Goal: Information Seeking & Learning: Stay updated

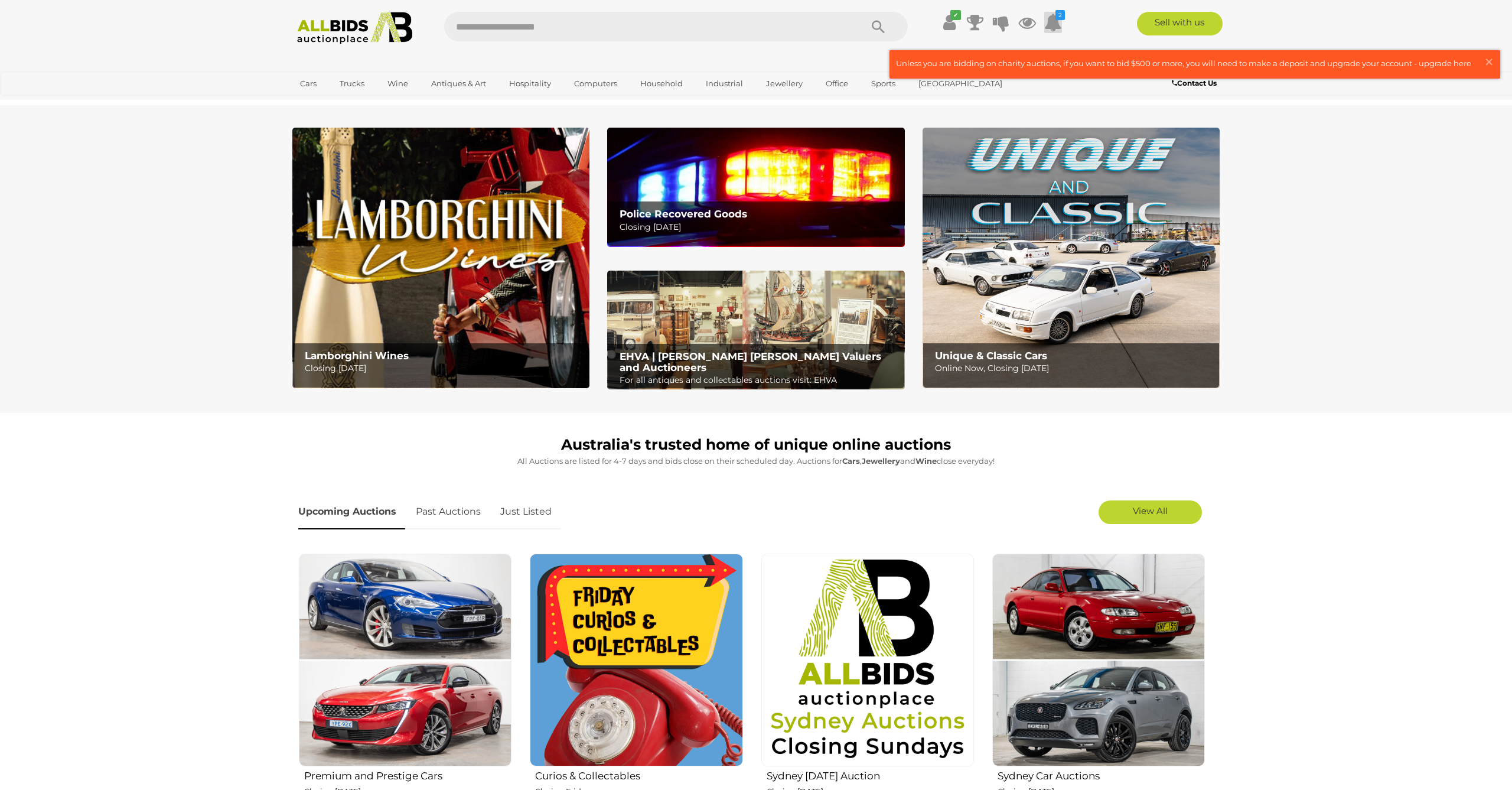
scroll to position [0, 1]
click at [1053, 19] on icon at bounding box center [1053, 22] width 18 height 21
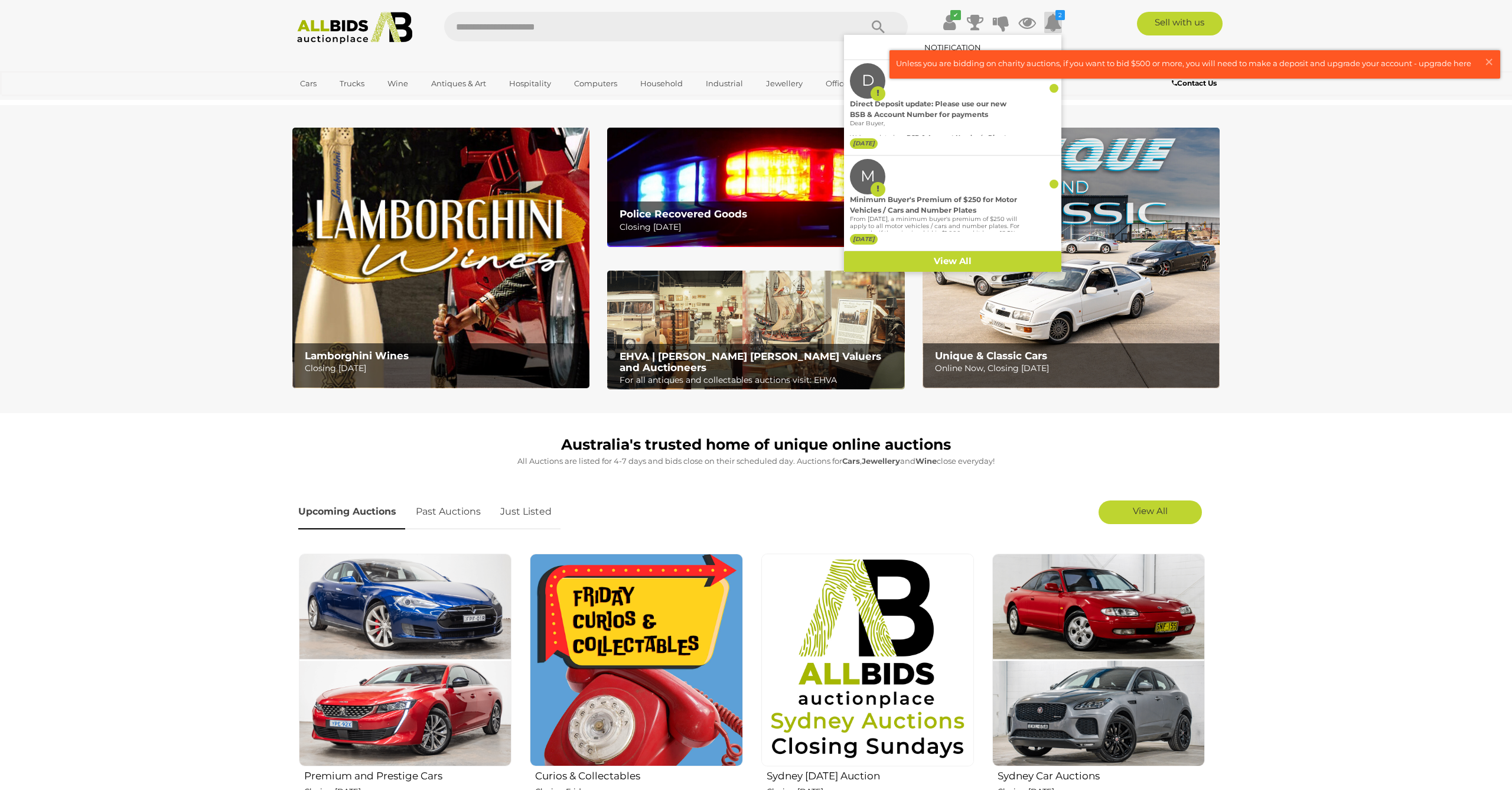
click at [1338, 131] on section "Lamborghini Wines Closing [DATE] Police Recovered Goods Closing [DATE]" at bounding box center [756, 259] width 1512 height 308
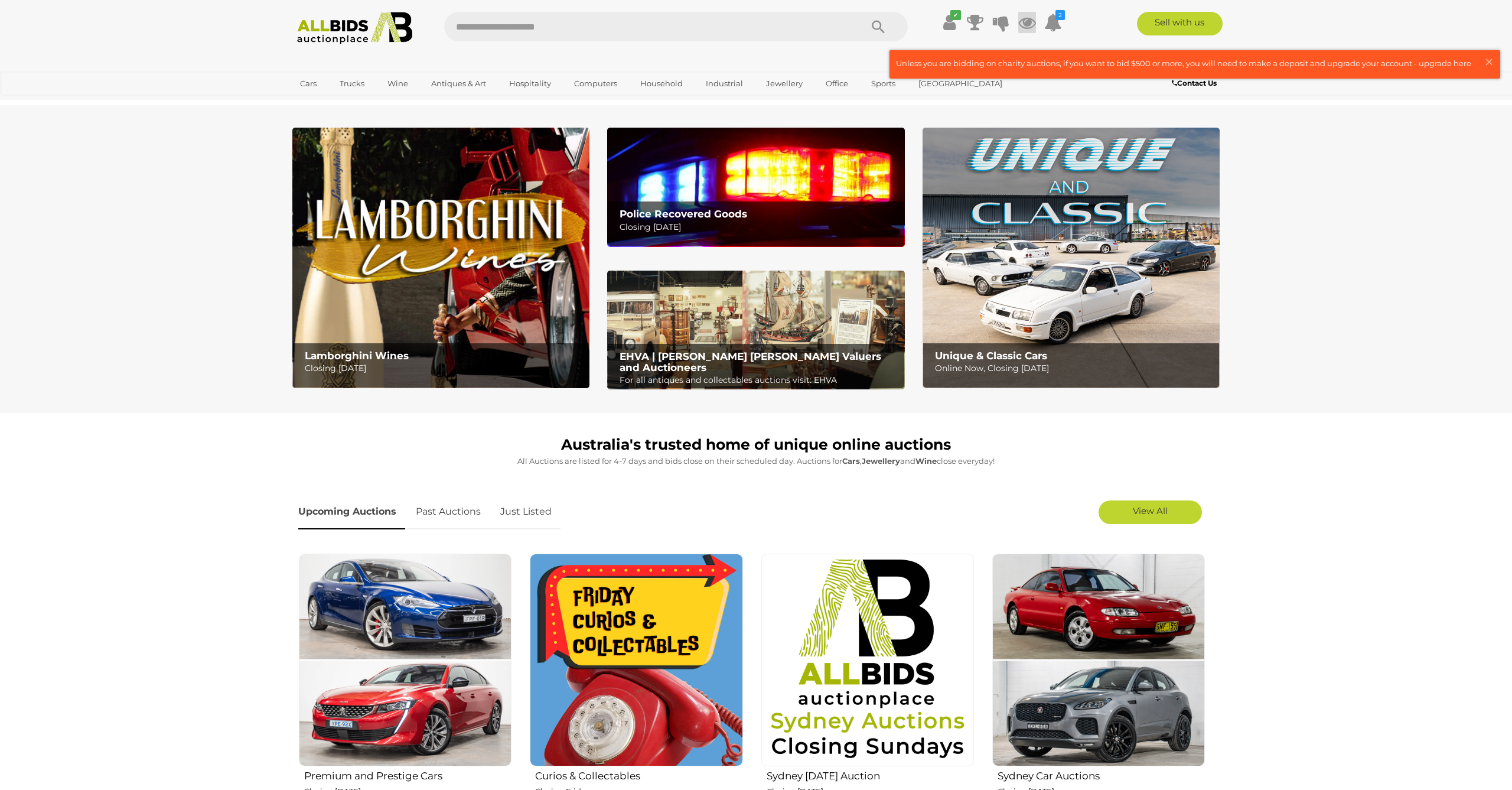
click at [1029, 23] on icon at bounding box center [1028, 22] width 18 height 21
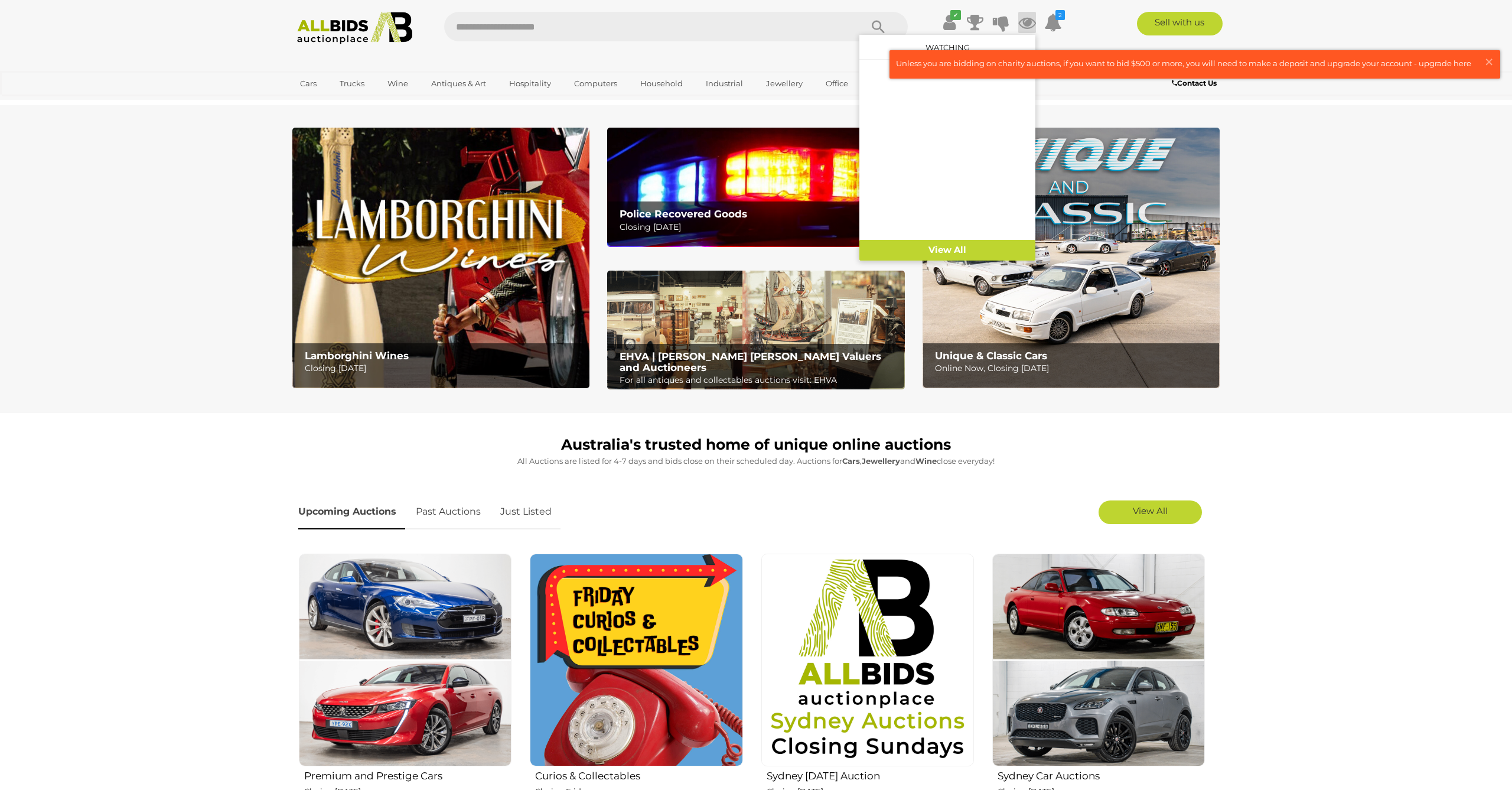
click at [1343, 213] on section "Lamborghini Wines Closing [DATE] Police Recovered Goods Closing [DATE]" at bounding box center [756, 259] width 1512 height 308
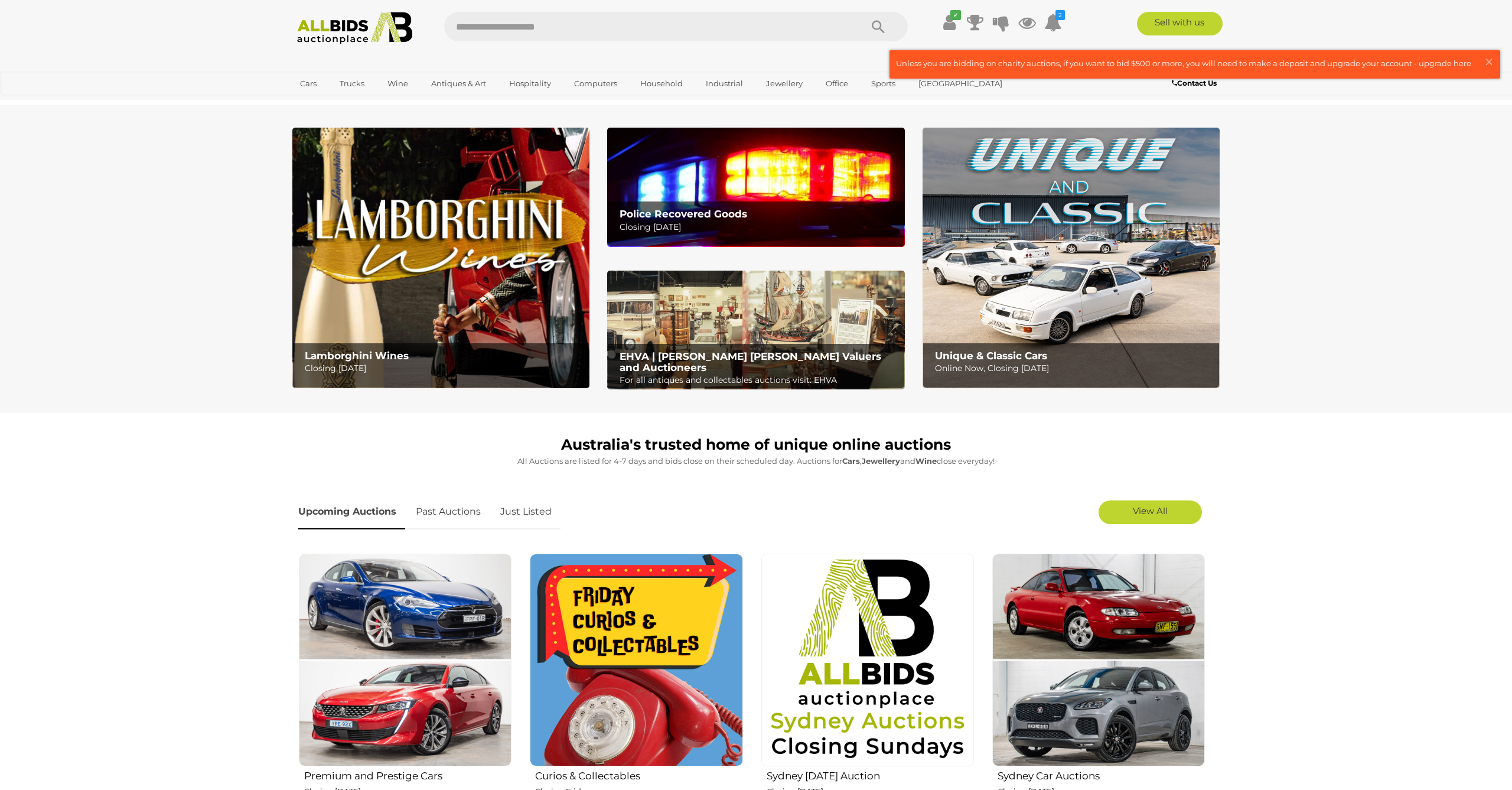
click at [1485, 58] on span "×" at bounding box center [1489, 61] width 11 height 23
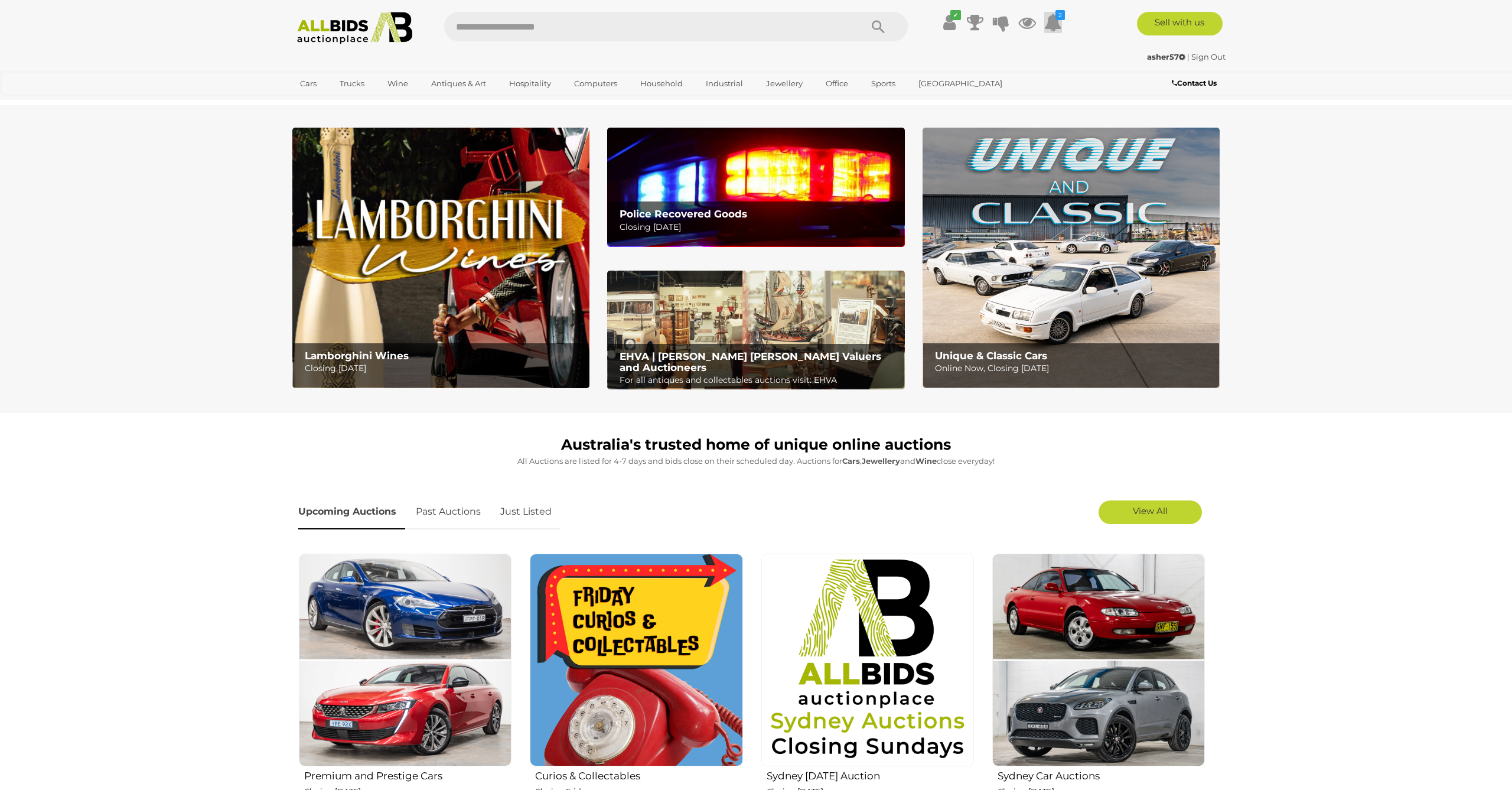
click at [1057, 20] on icon "2" at bounding box center [1060, 14] width 10 height 10
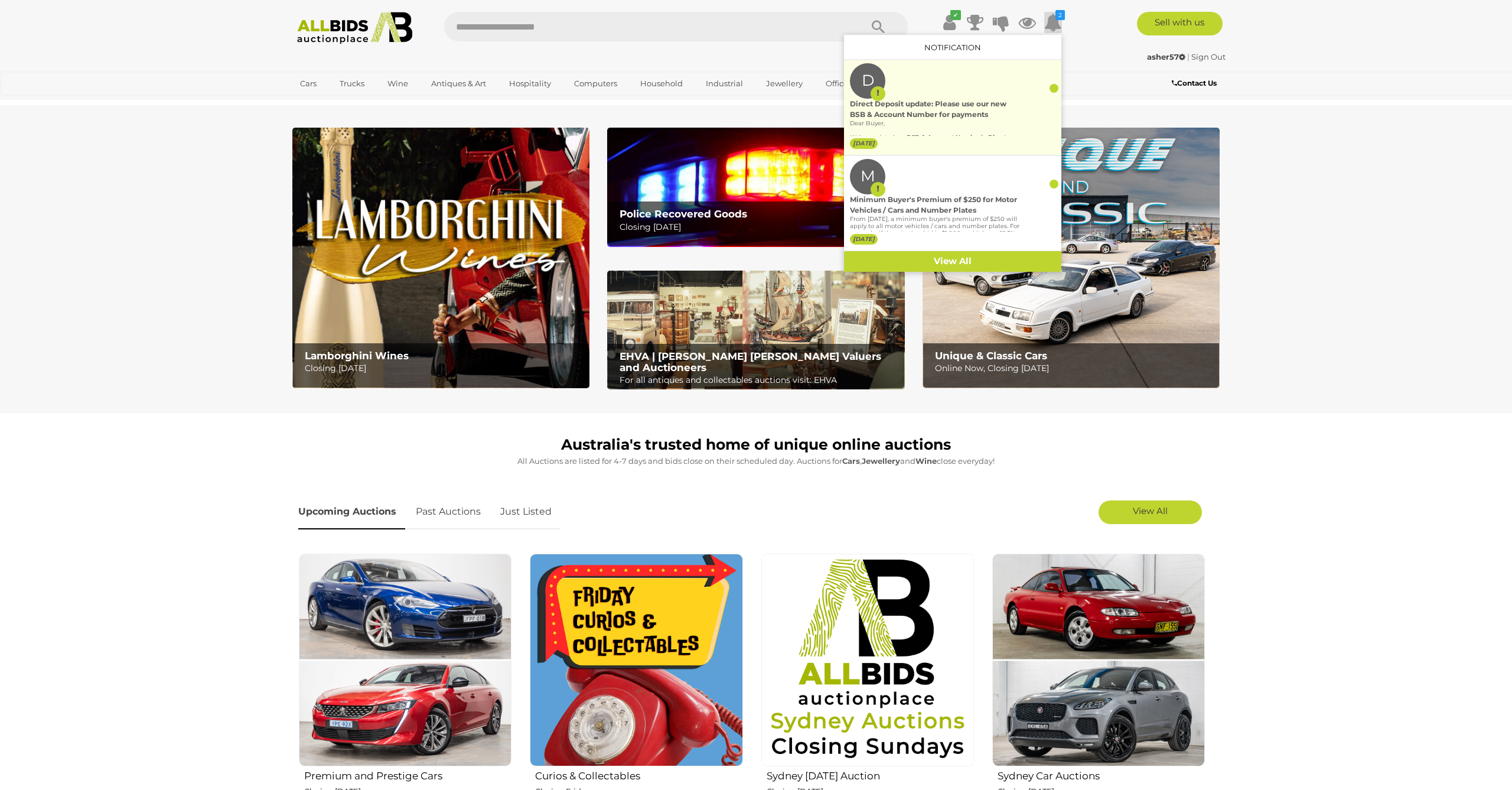
click at [944, 104] on div "Direct Deposit update: Please use our new BSB & Account Number for payments" at bounding box center [935, 109] width 170 height 21
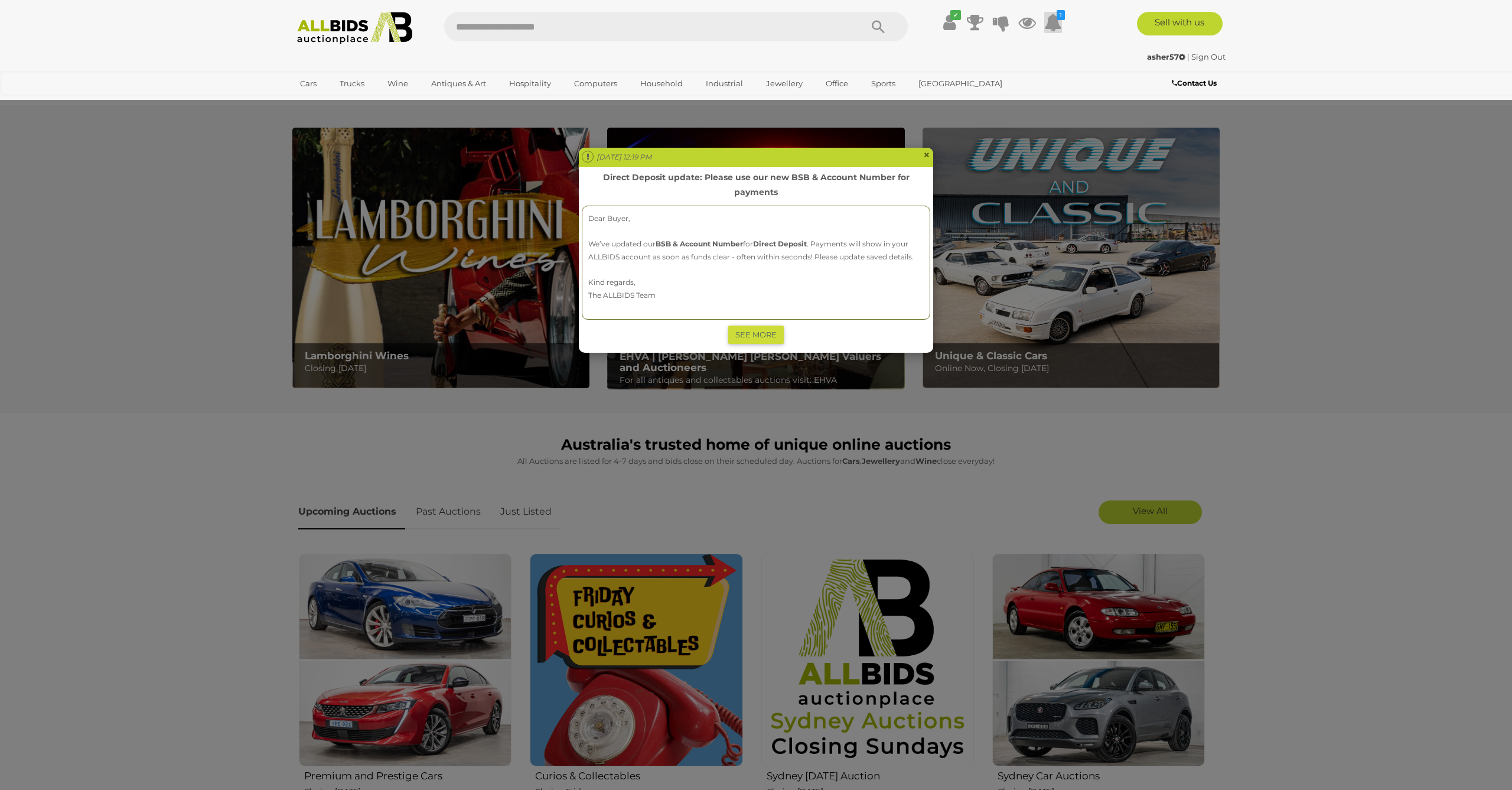
drag, startPoint x: 923, startPoint y: 153, endPoint x: 960, endPoint y: 137, distance: 40.3
click at [923, 153] on div "[DATE] 12:19 PM ×" at bounding box center [756, 157] width 355 height 19
click at [928, 155] on span "×" at bounding box center [927, 154] width 7 height 14
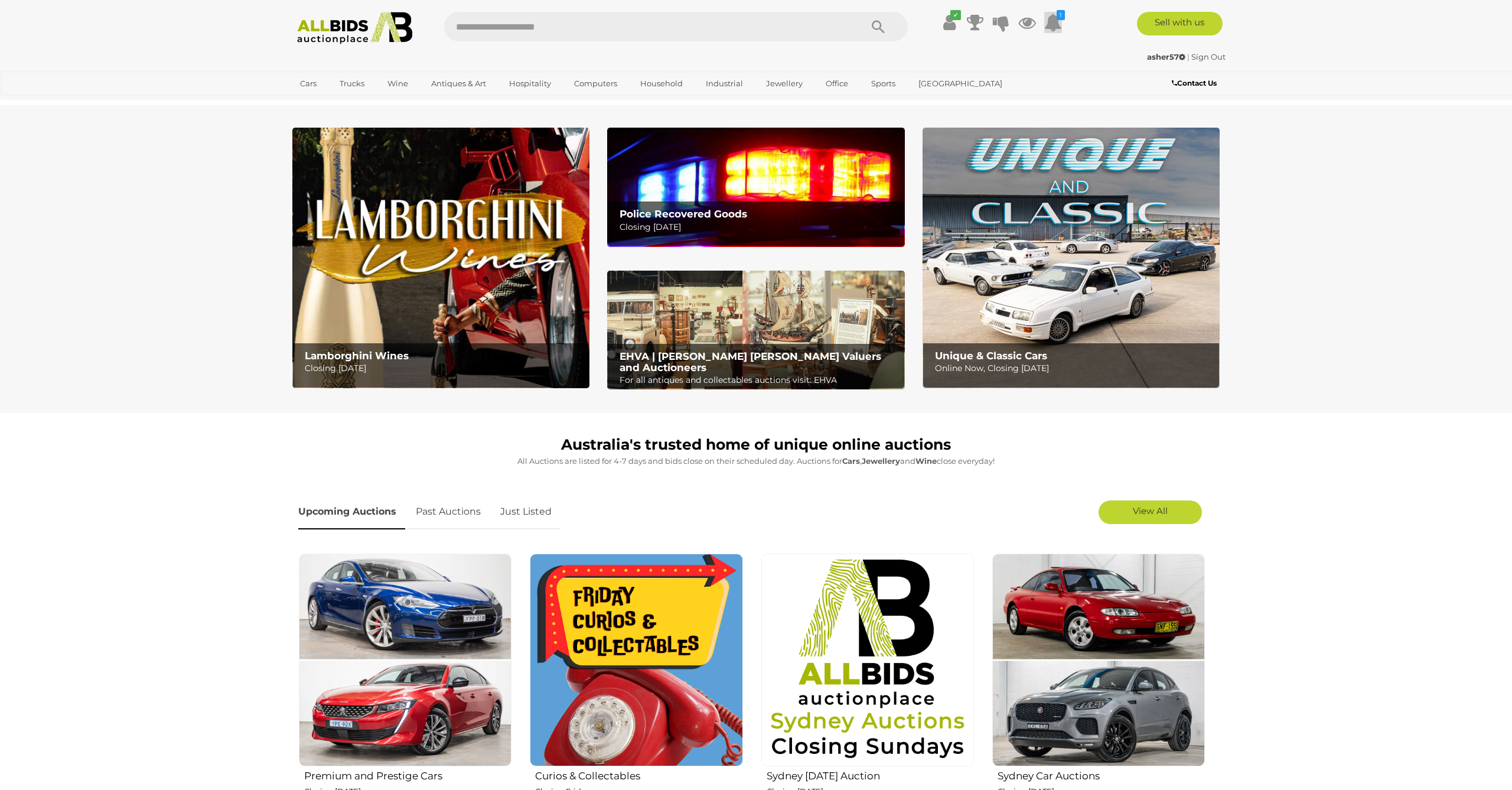
click at [1051, 23] on icon at bounding box center [1053, 22] width 18 height 21
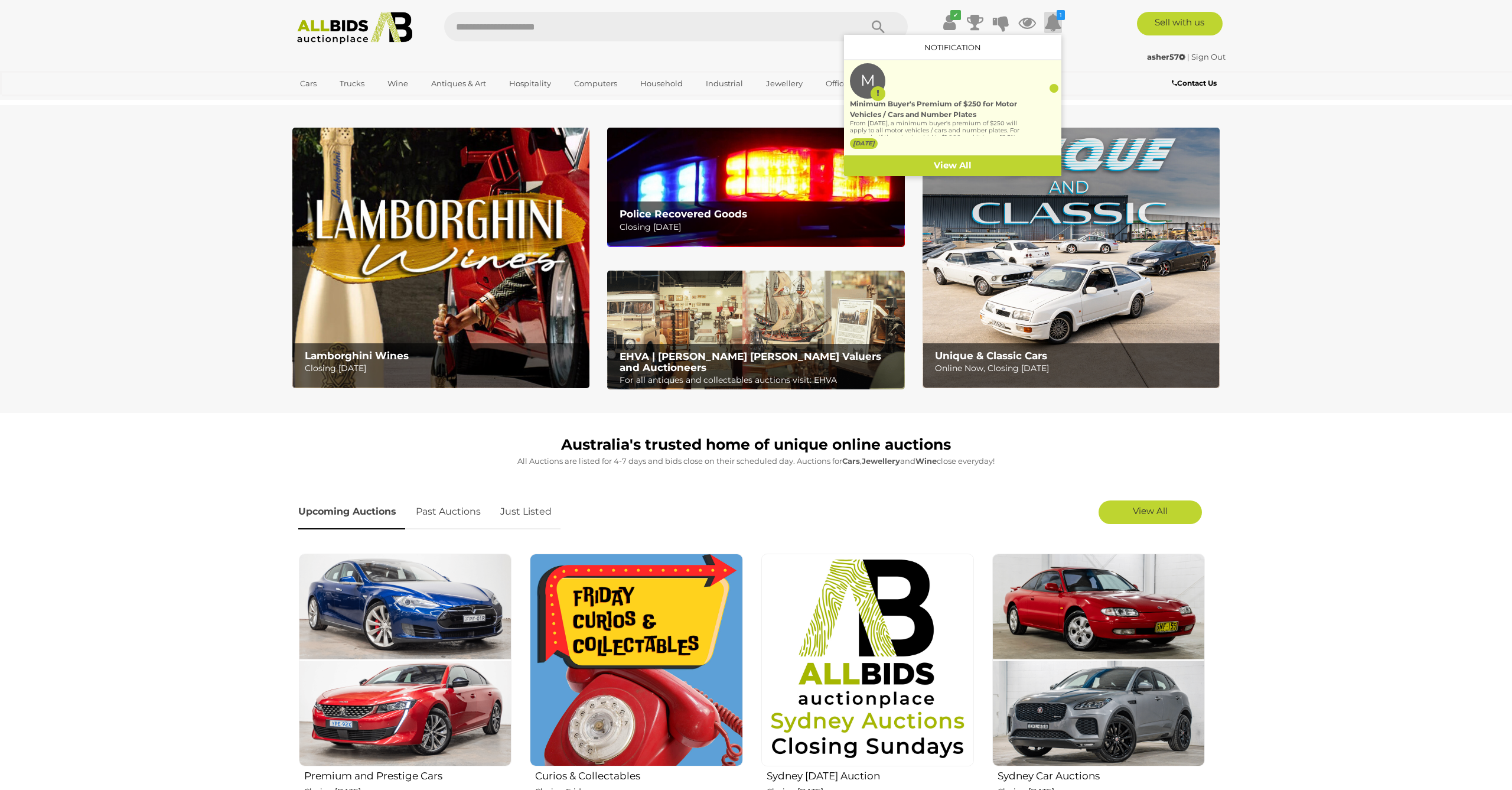
click at [962, 120] on p "From [DATE], a minimum buyer's premium of $250 will apply to all motor vehicles…" at bounding box center [935, 148] width 170 height 57
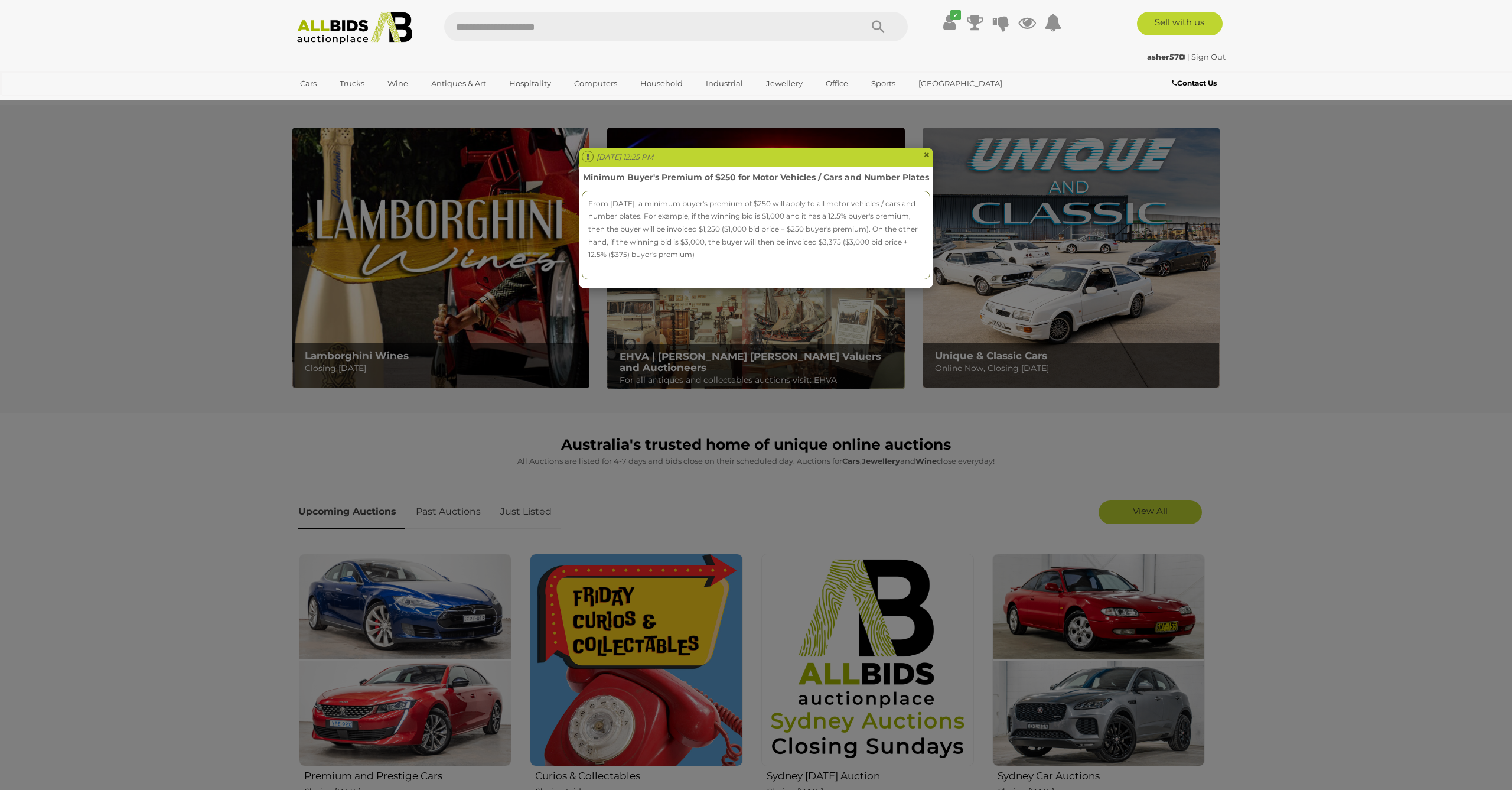
click at [921, 154] on div "[DATE] 12:25 PM ×" at bounding box center [756, 157] width 355 height 19
click at [928, 154] on span "×" at bounding box center [927, 154] width 7 height 14
